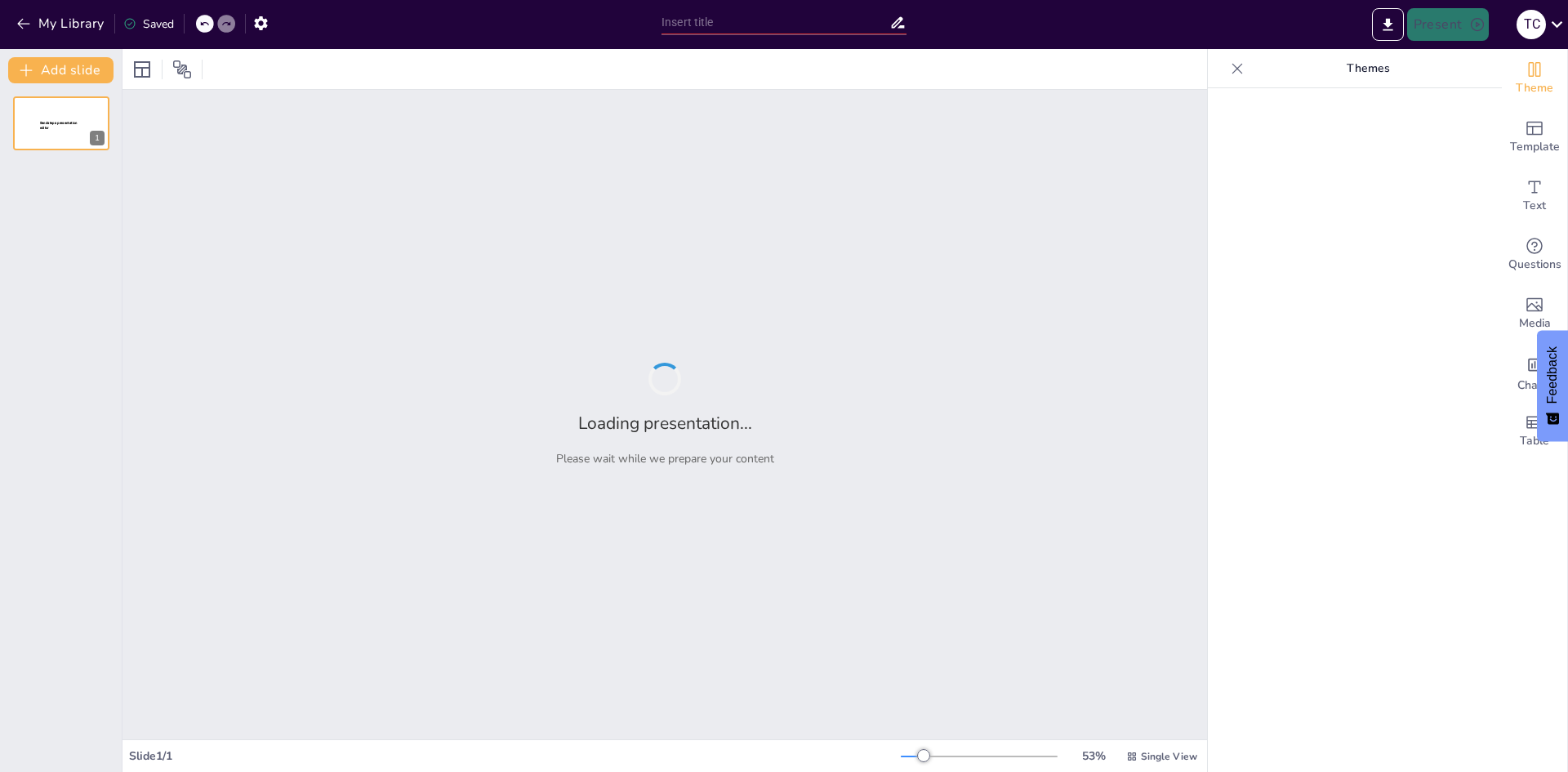
type input "Enhancing Workplace Dynamics: The Importance of Soft Skills"
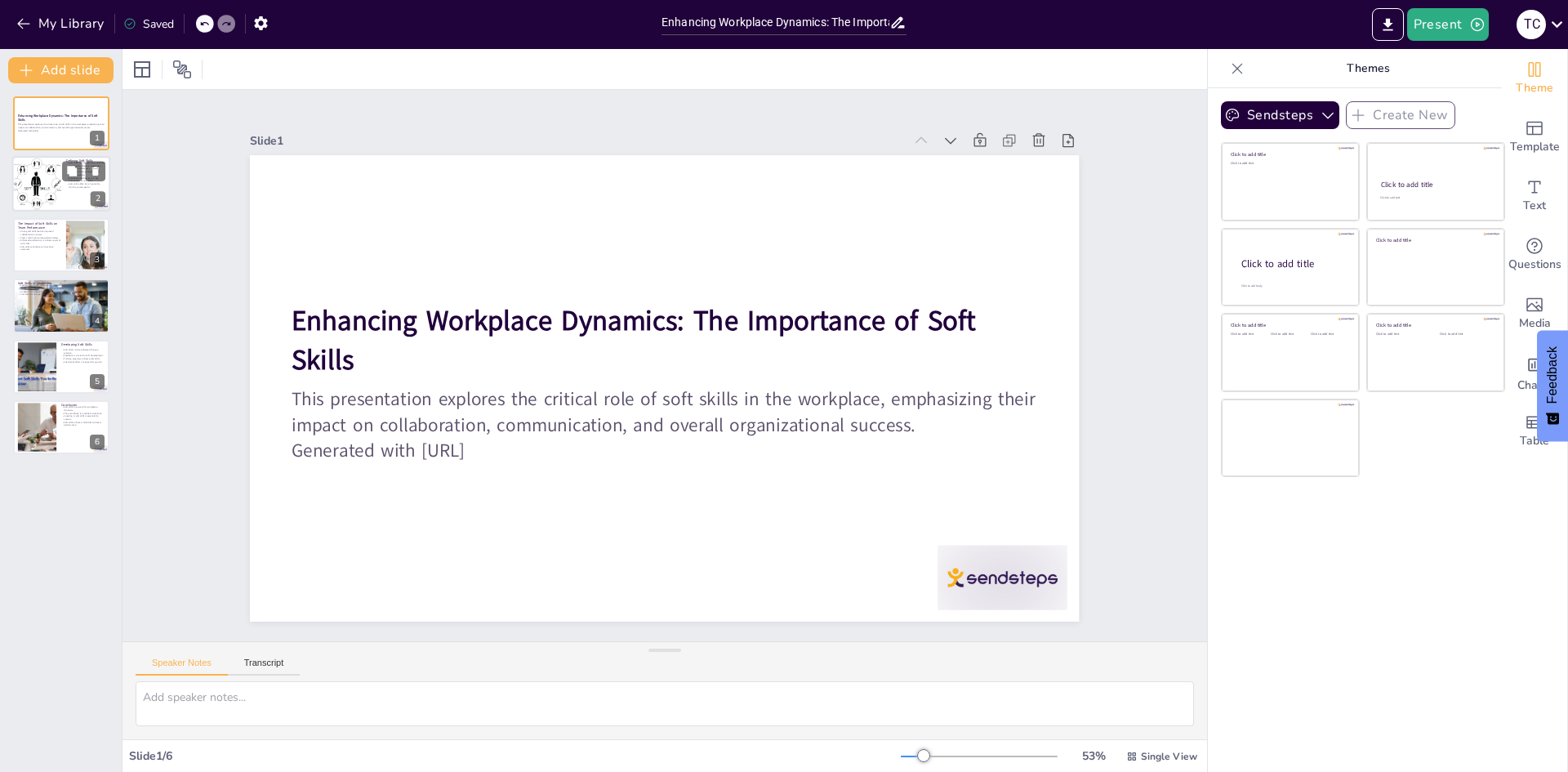
click at [36, 187] on div at bounding box center [36, 184] width 55 height 55
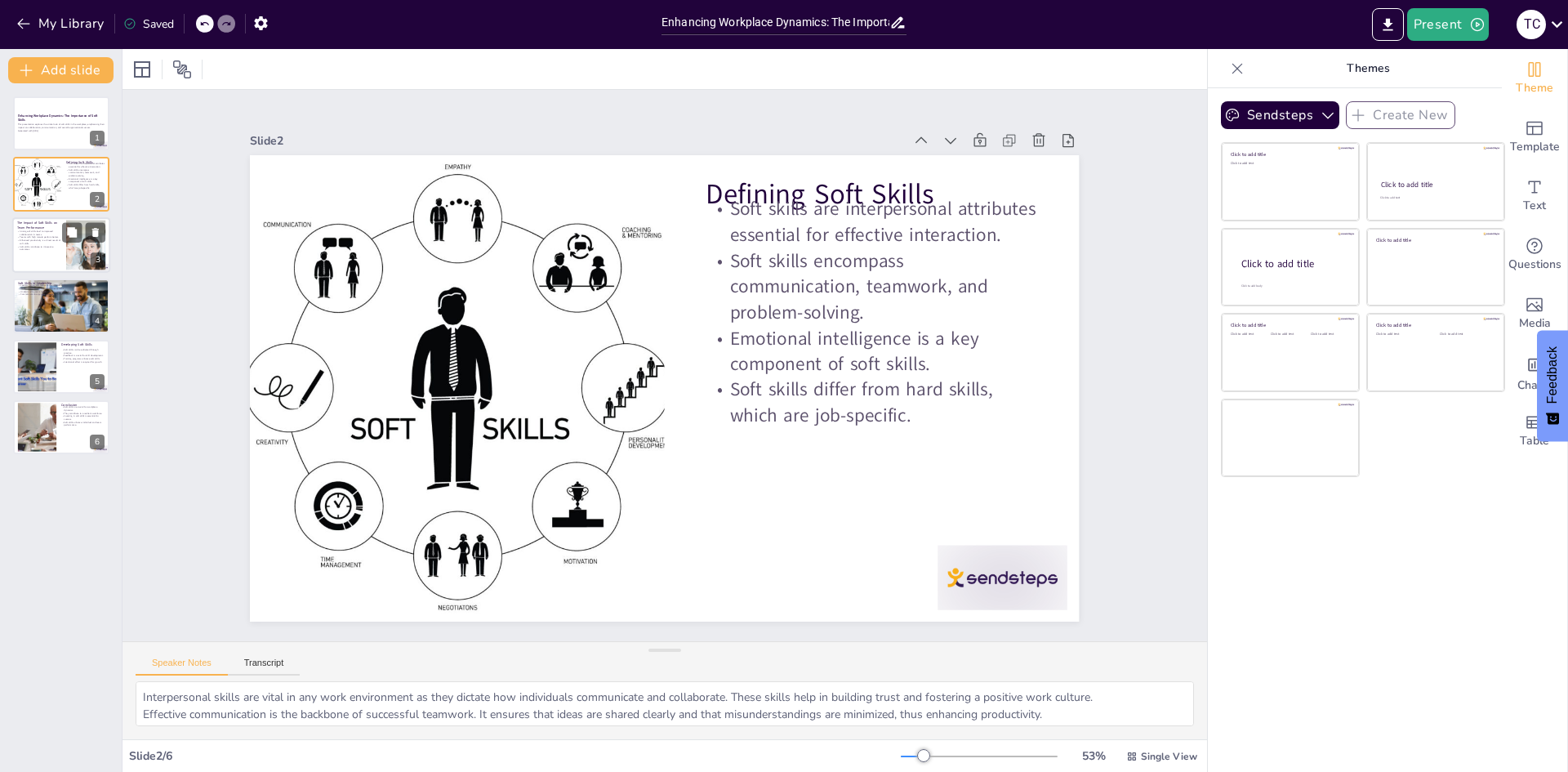
click at [50, 254] on div at bounding box center [61, 244] width 98 height 55
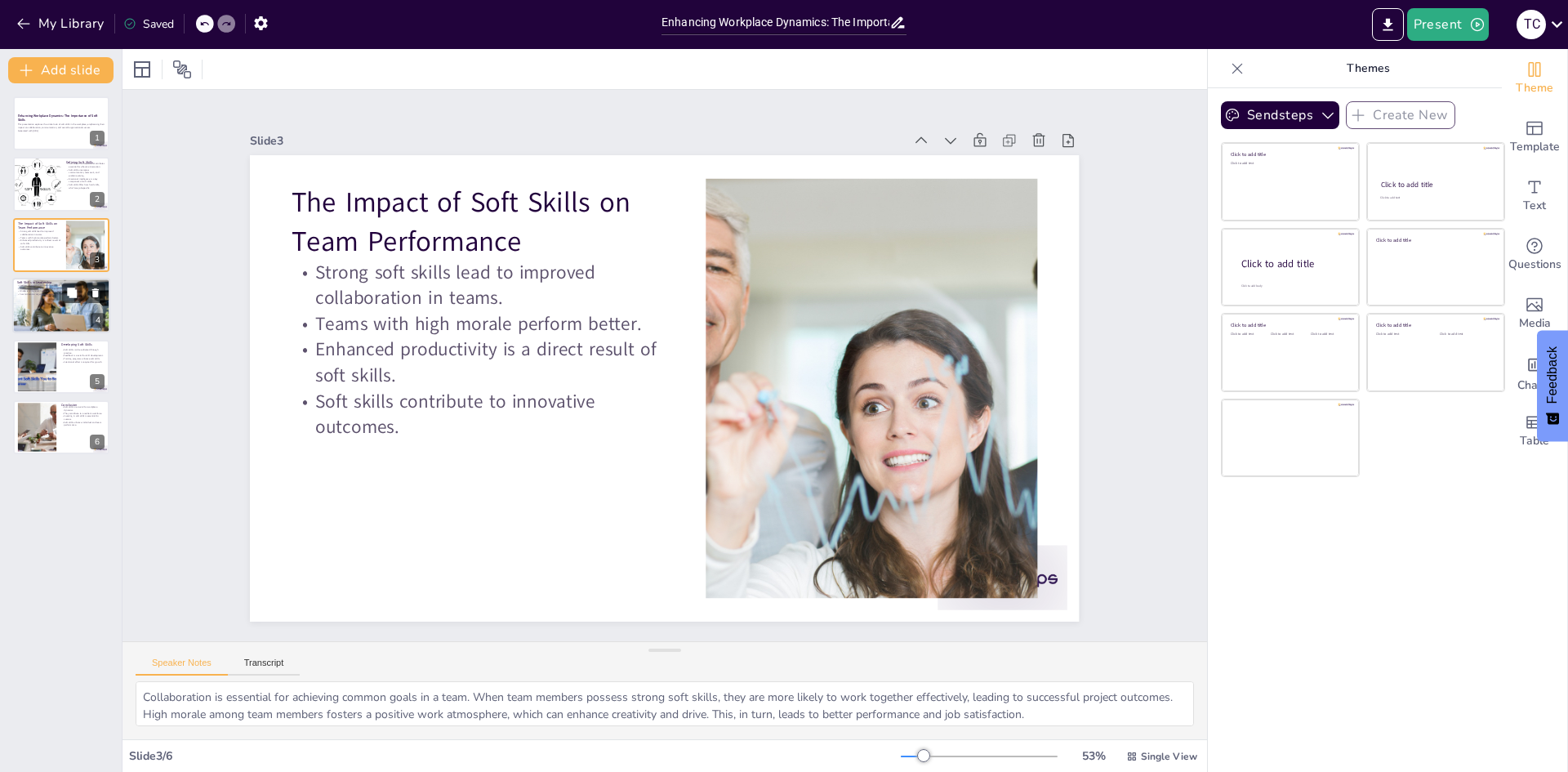
click at [65, 321] on div at bounding box center [61, 306] width 98 height 66
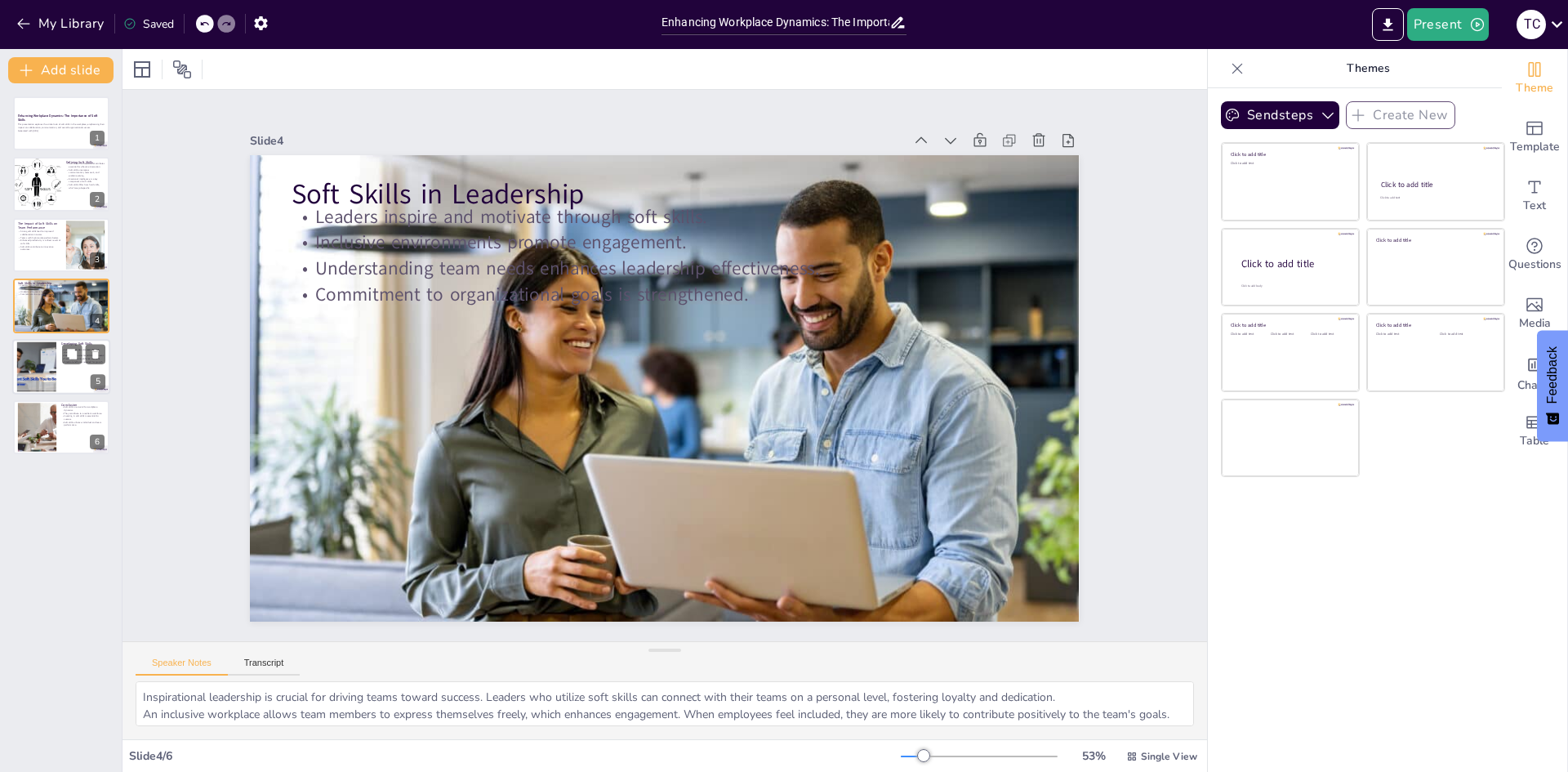
click at [62, 344] on div at bounding box center [83, 353] width 43 height 20
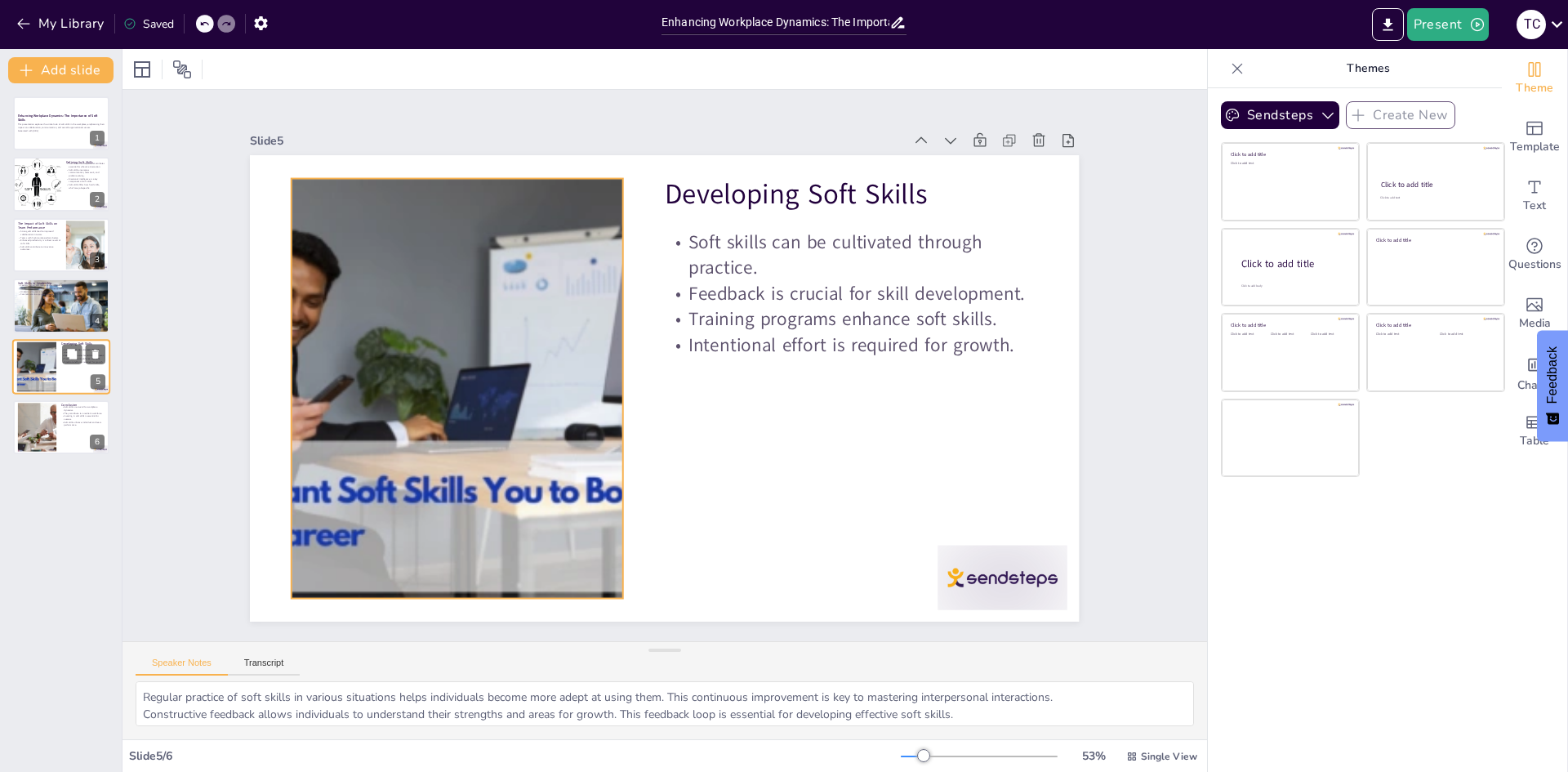
click at [52, 384] on div at bounding box center [36, 365] width 79 height 50
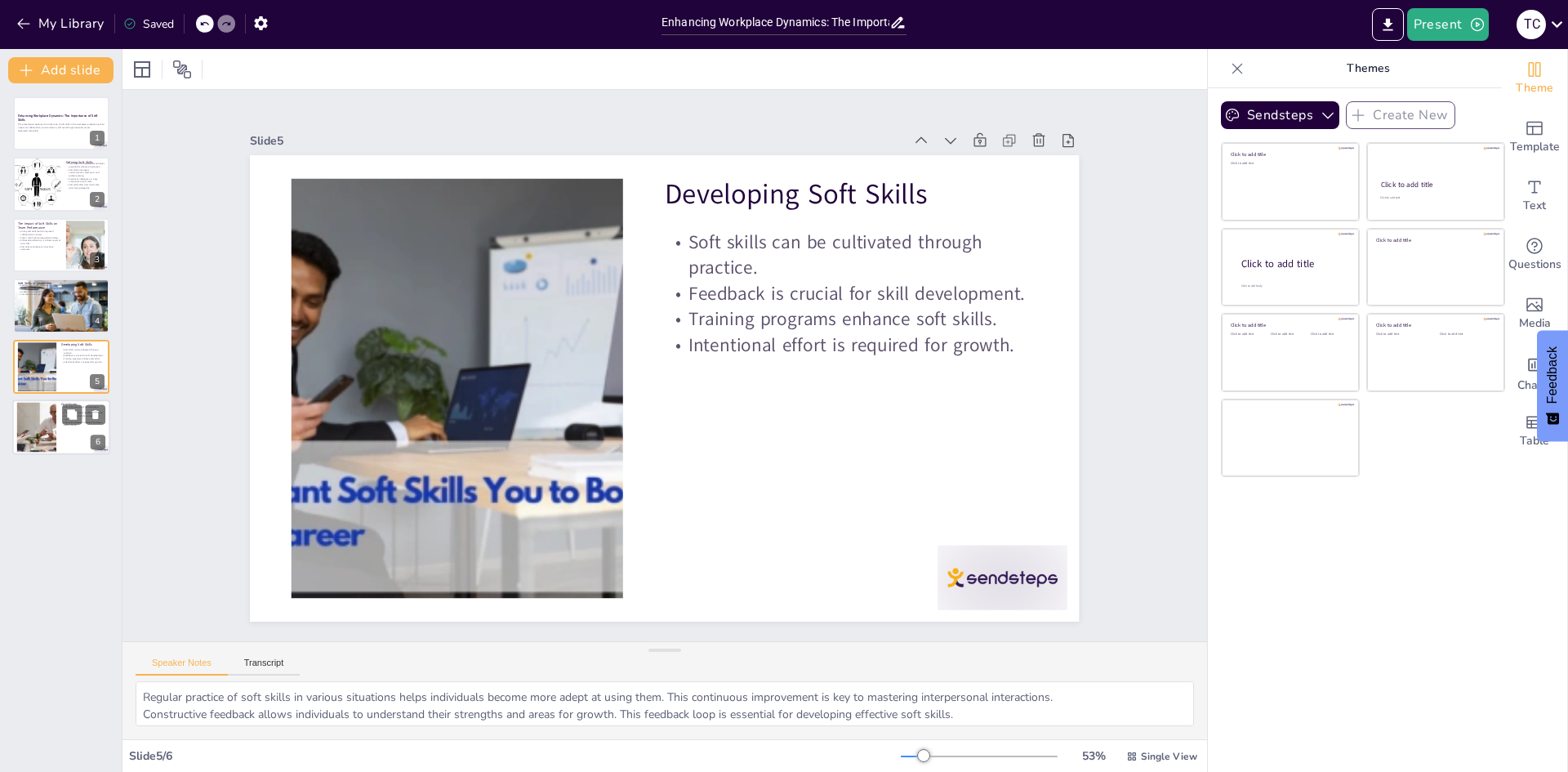
click at [36, 412] on div at bounding box center [36, 427] width 94 height 50
type textarea "Understanding and implementing soft skills can significantly improve how teams …"
